Goal: Navigation & Orientation: Go to known website

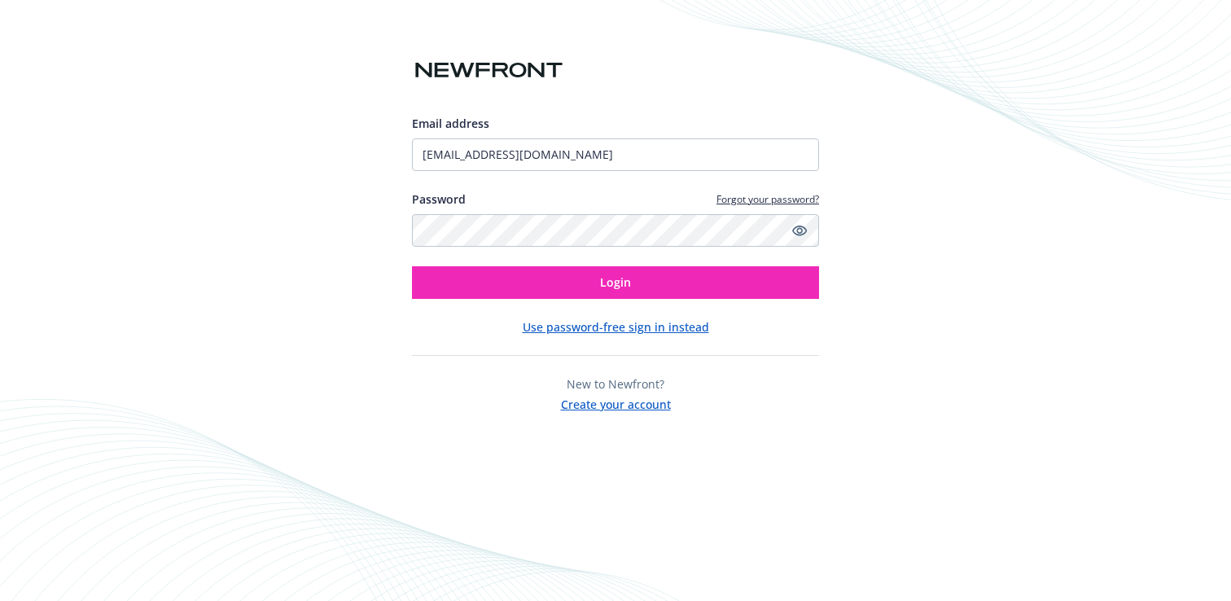
click at [700, 45] on div at bounding box center [615, 30] width 407 height 52
